Goal: Task Accomplishment & Management: Complete application form

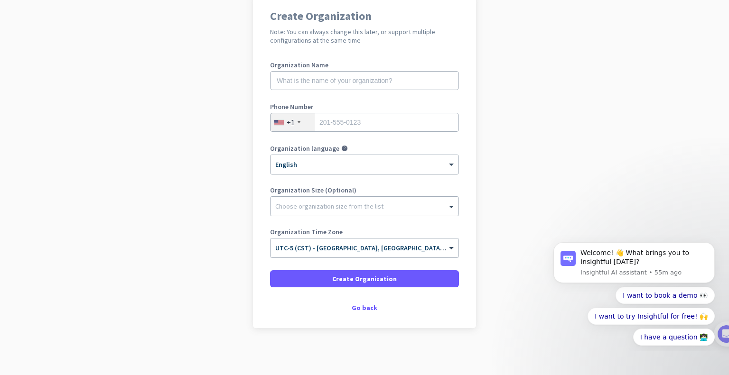
scroll to position [84, 0]
click at [359, 83] on input "text" at bounding box center [364, 80] width 189 height 19
type input "Frame & Focus Eye Care"
type input "[PHONE_NUMBER]"
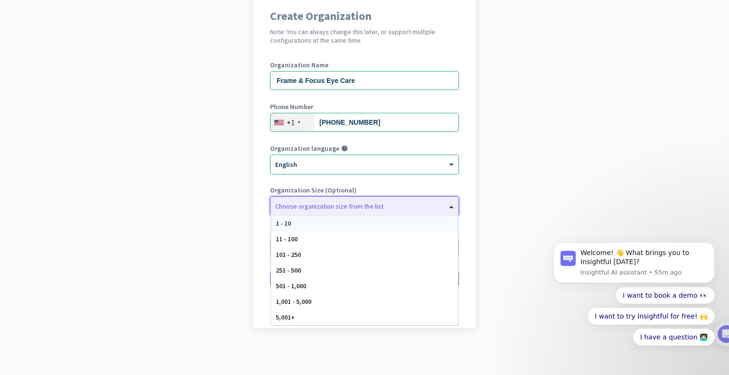
click at [351, 205] on div at bounding box center [365, 203] width 188 height 9
click at [348, 220] on div "1 - 10" at bounding box center [364, 224] width 187 height 16
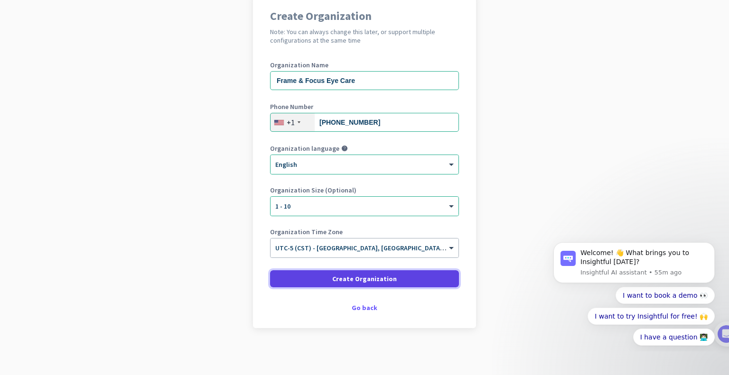
click at [349, 282] on span "Create Organization" at bounding box center [364, 278] width 65 height 9
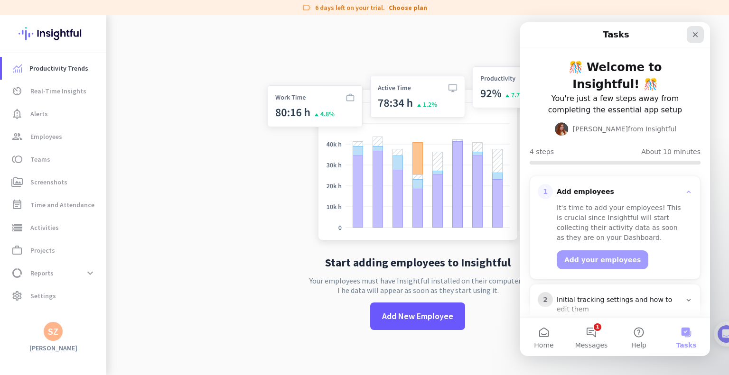
click at [691, 37] on div "Close" at bounding box center [695, 34] width 17 height 17
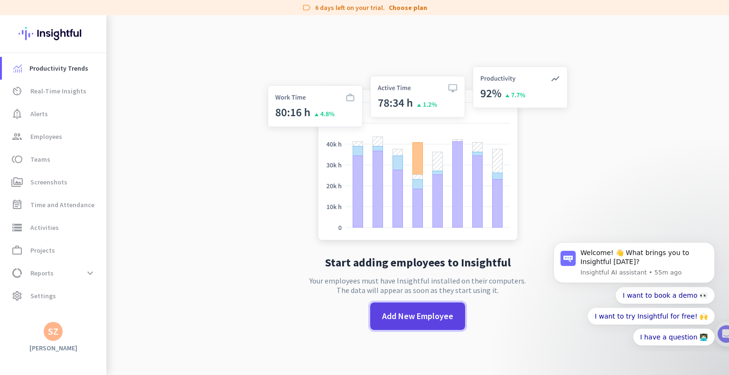
click at [435, 317] on span "Add New Employee" at bounding box center [417, 316] width 71 height 12
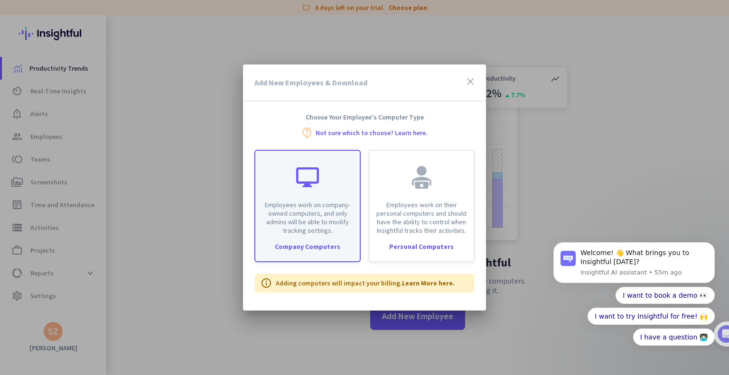
click at [333, 244] on div "Company Computers" at bounding box center [307, 247] width 104 height 7
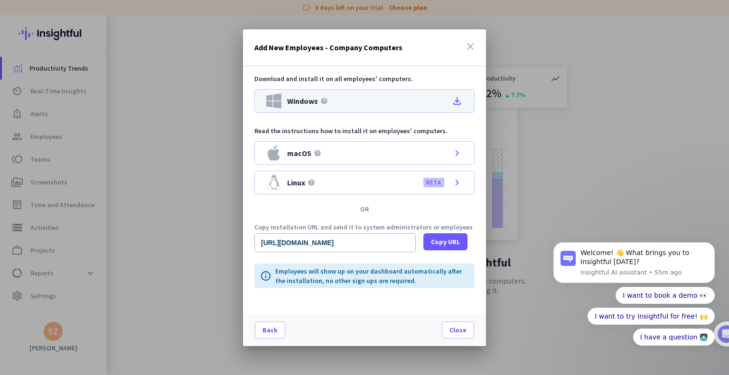
click at [335, 102] on div "Windows help file_download" at bounding box center [364, 101] width 220 height 24
click at [472, 43] on icon "close" at bounding box center [470, 46] width 11 height 11
